Goal: Register for event/course

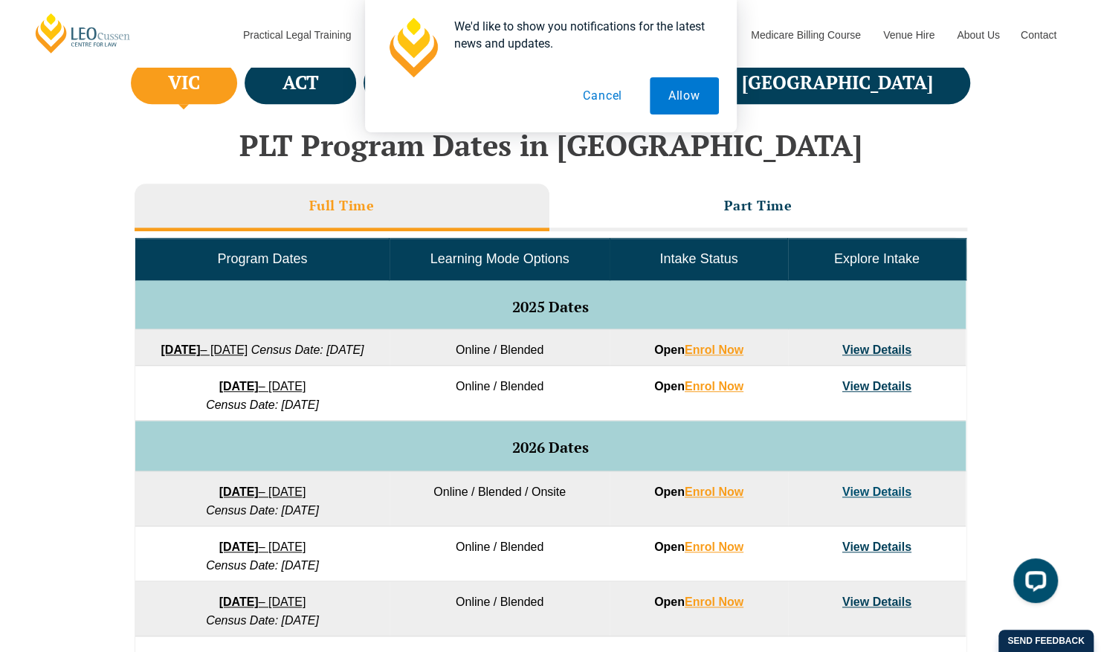
scroll to position [592, 0]
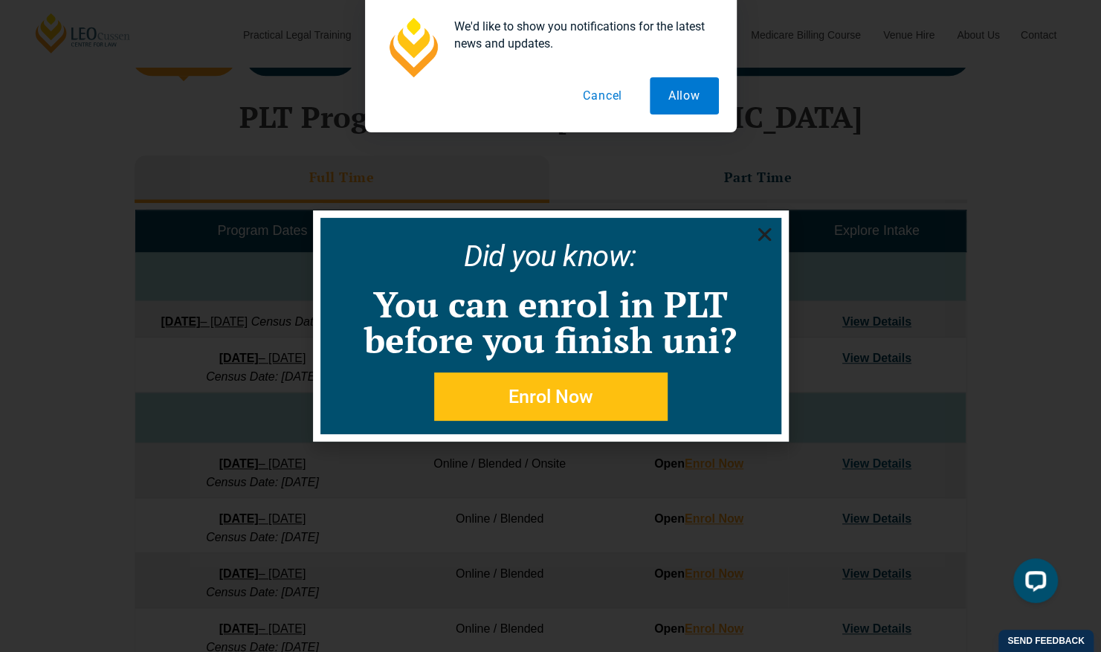
click at [757, 234] on icon "Close" at bounding box center [764, 234] width 19 height 19
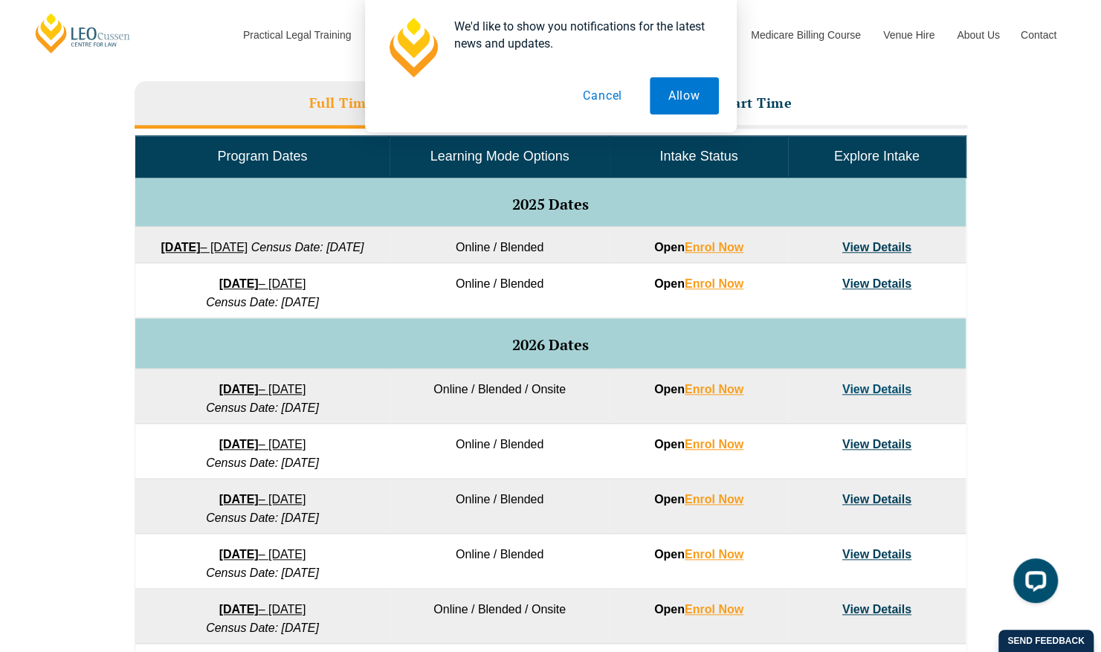
scroll to position [740, 0]
